Goal: Find specific page/section: Find specific page/section

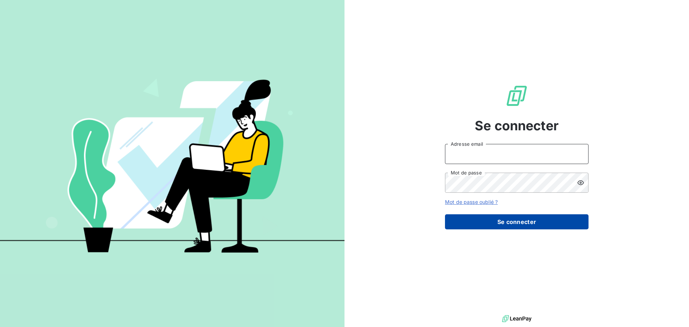
type input "e.simian@seiitra.com"
click at [531, 222] on button "Se connecter" at bounding box center [517, 221] width 144 height 15
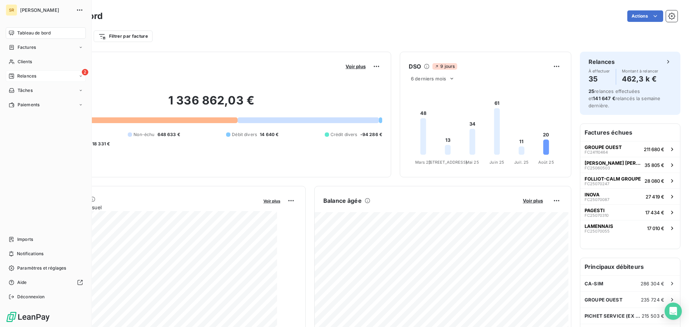
click at [17, 74] on div "Relances" at bounding box center [23, 76] width 28 height 6
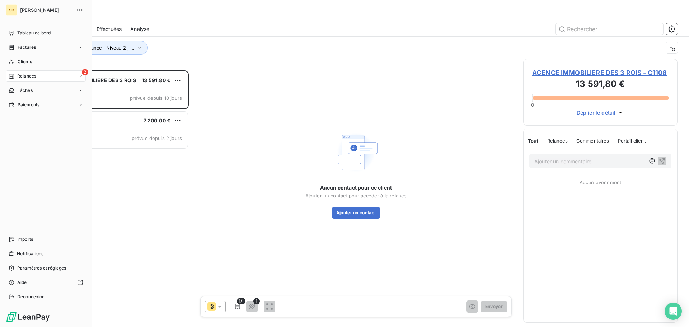
scroll to position [251, 149]
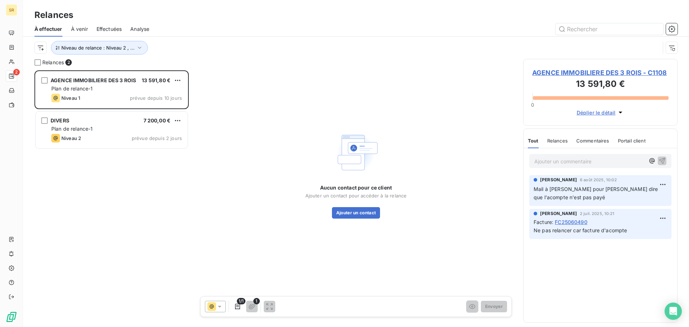
click at [79, 27] on span "À venir" at bounding box center [79, 28] width 17 height 7
